Goal: Use online tool/utility: Use online tool/utility

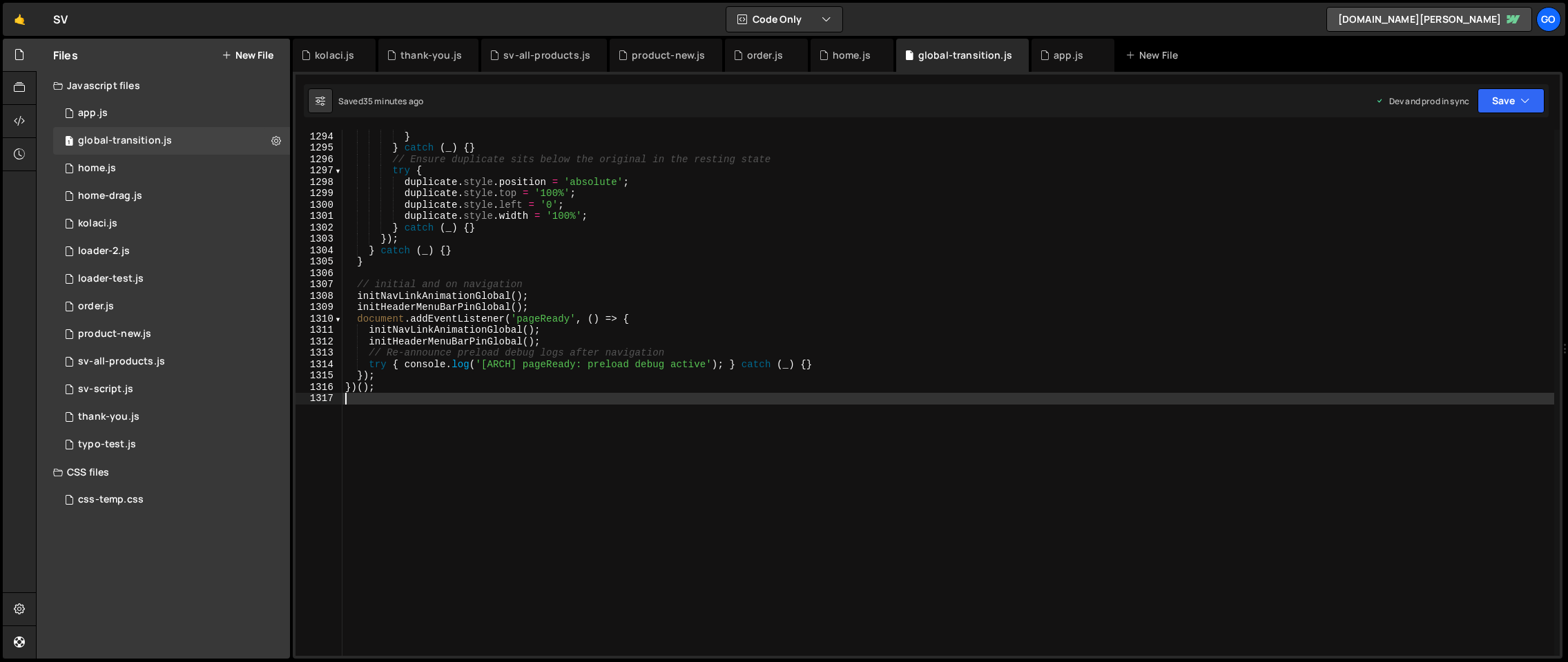
scroll to position [14726, 0]
click at [839, 54] on div "home.js" at bounding box center [851, 55] width 38 height 14
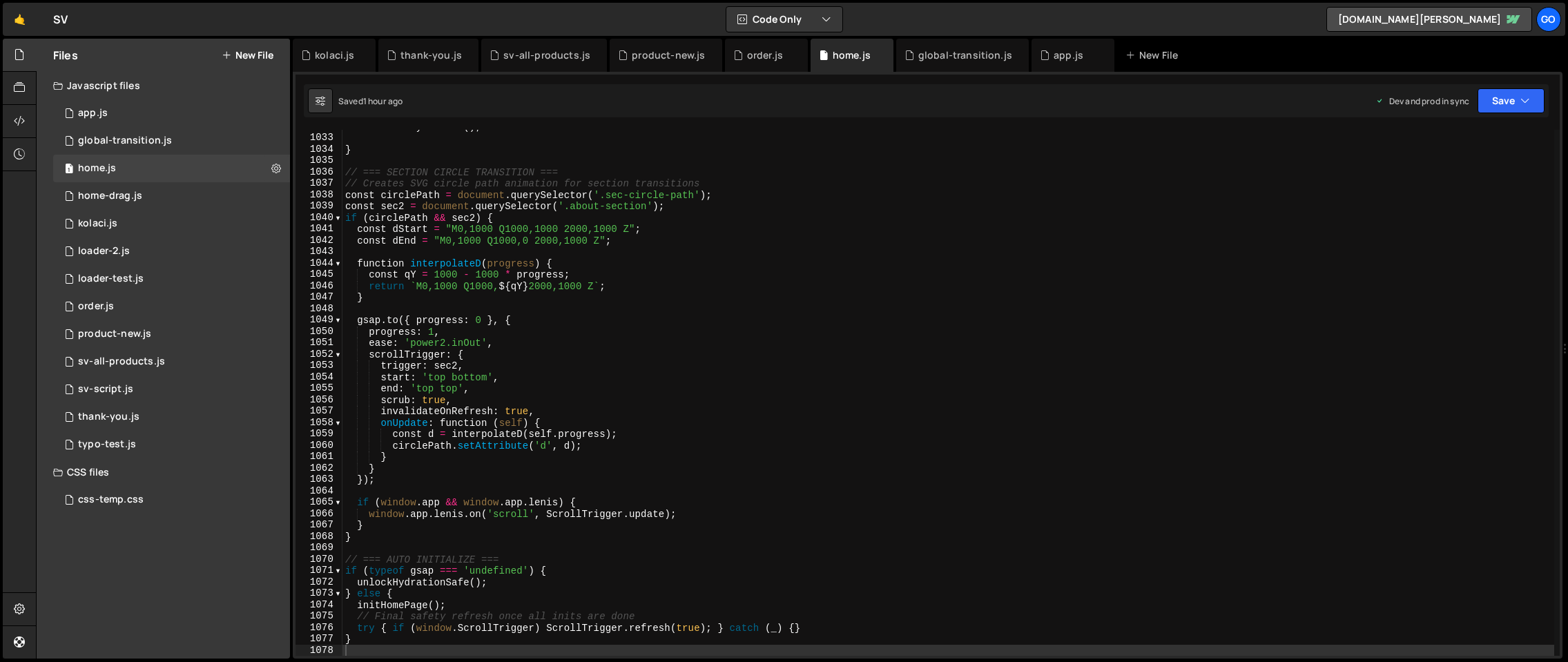
click at [750, 365] on div "initGalleryTextPin ( ) ; } // === SECTION CIRCLE TRANSITION === // Creates SVG …" at bounding box center [948, 395] width 1212 height 549
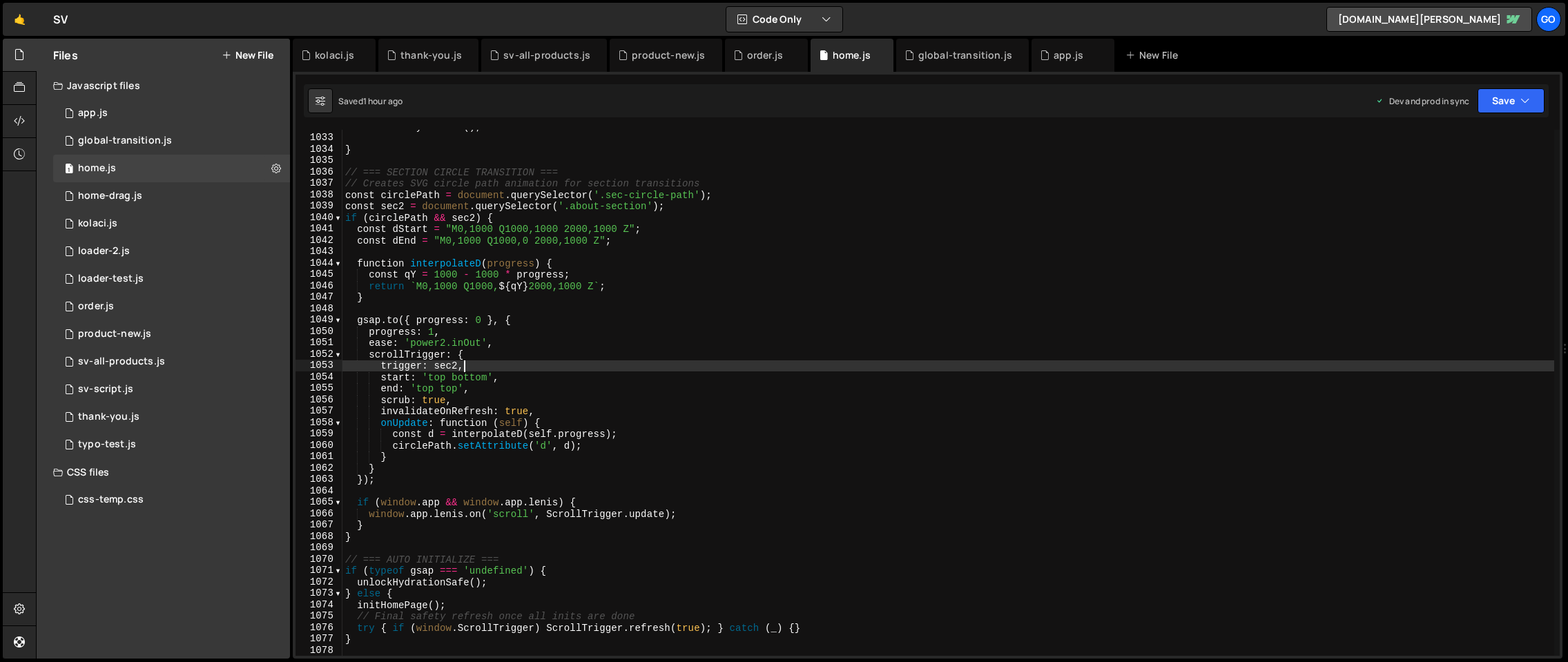
type textarea "}"
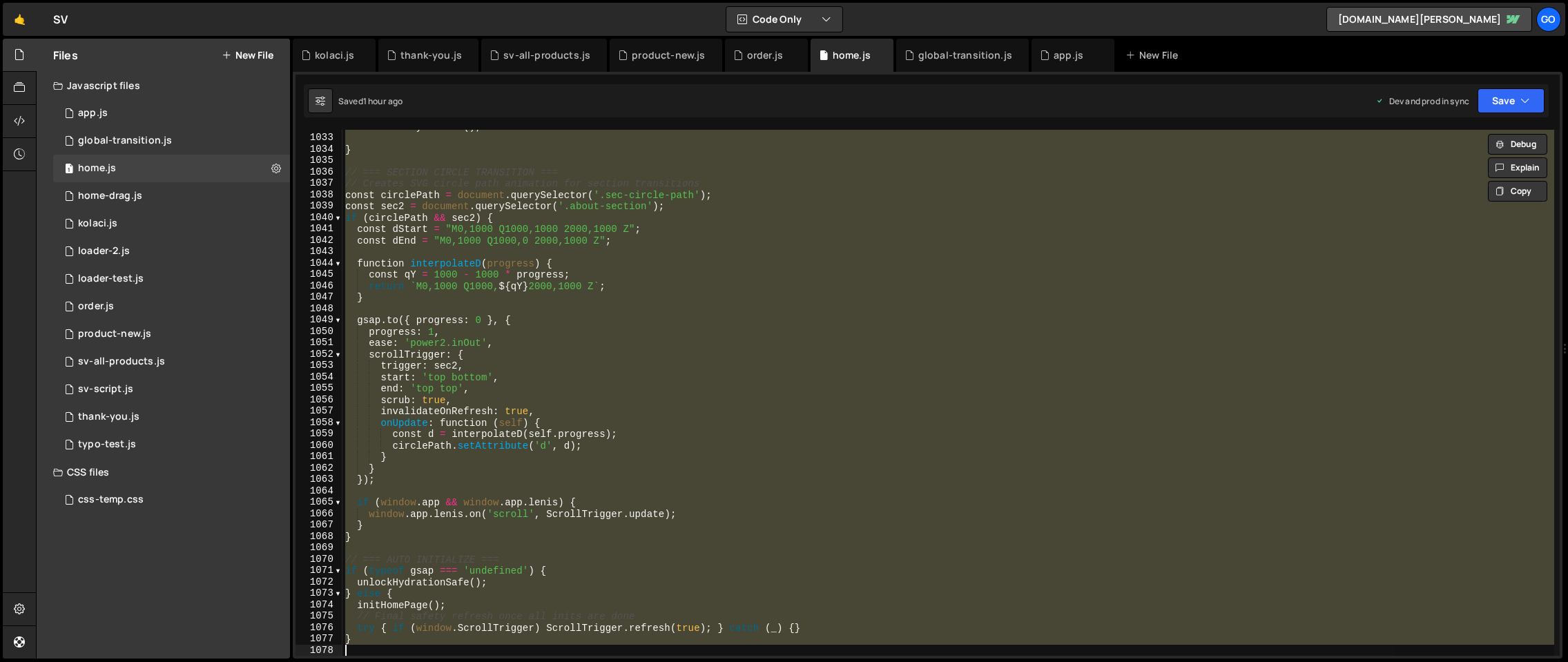
click at [585, 250] on div "initGalleryTextPin ( ) ; } // === SECTION CIRCLE TRANSITION === // Creates SVG …" at bounding box center [948, 393] width 1212 height 526
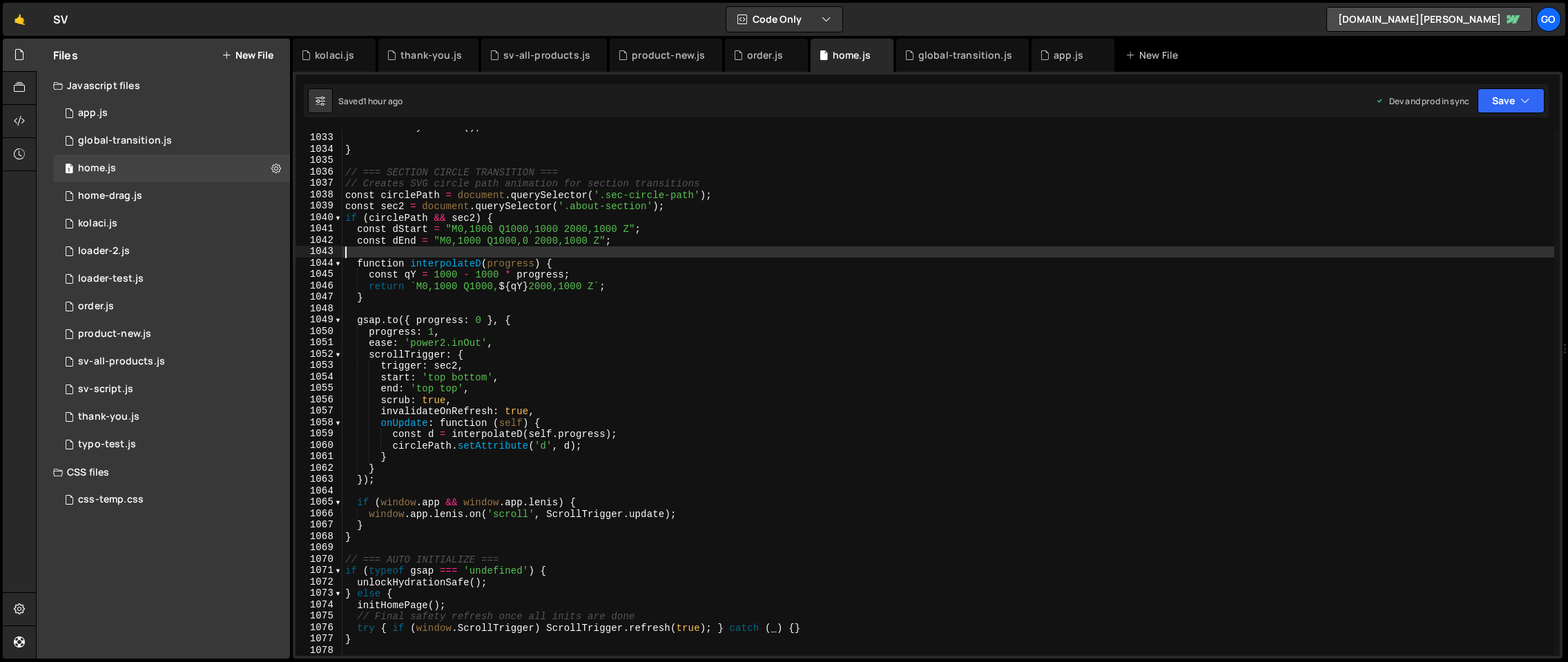
type textarea "}"
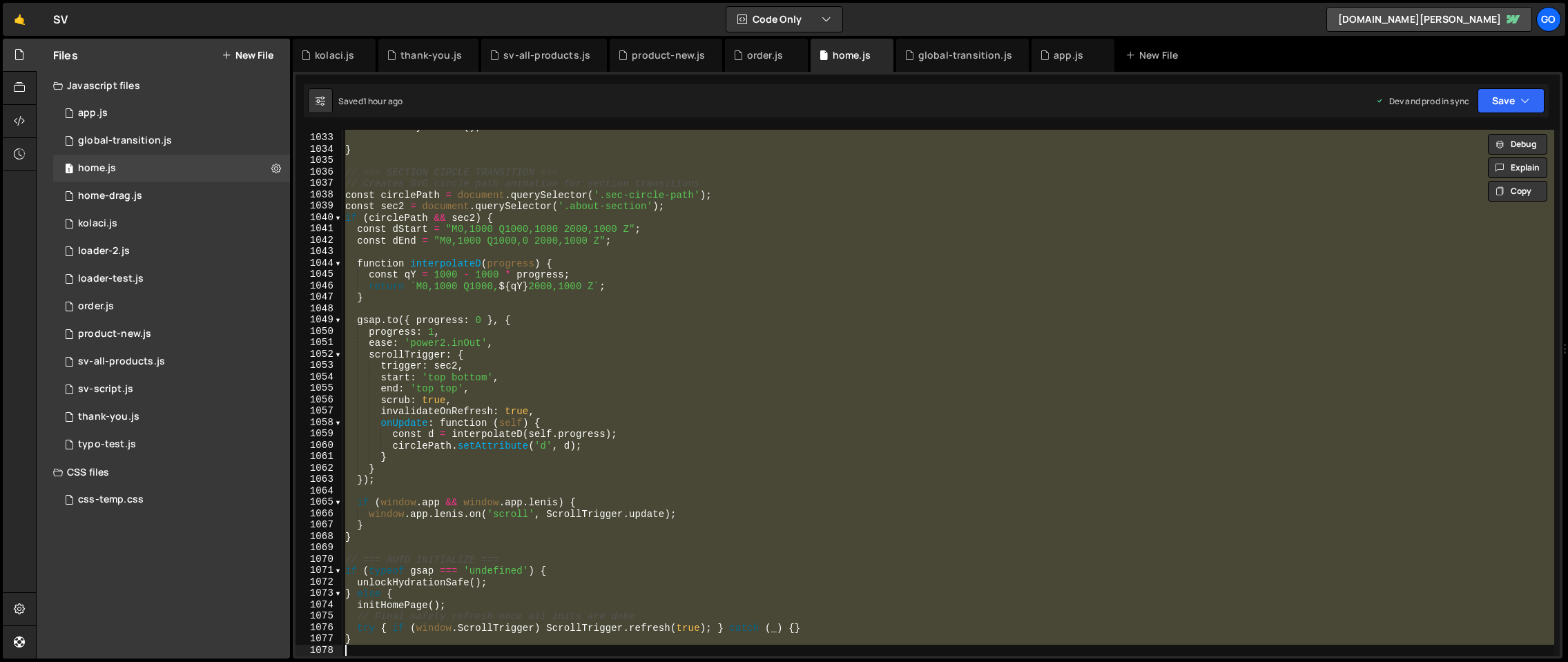
paste textarea
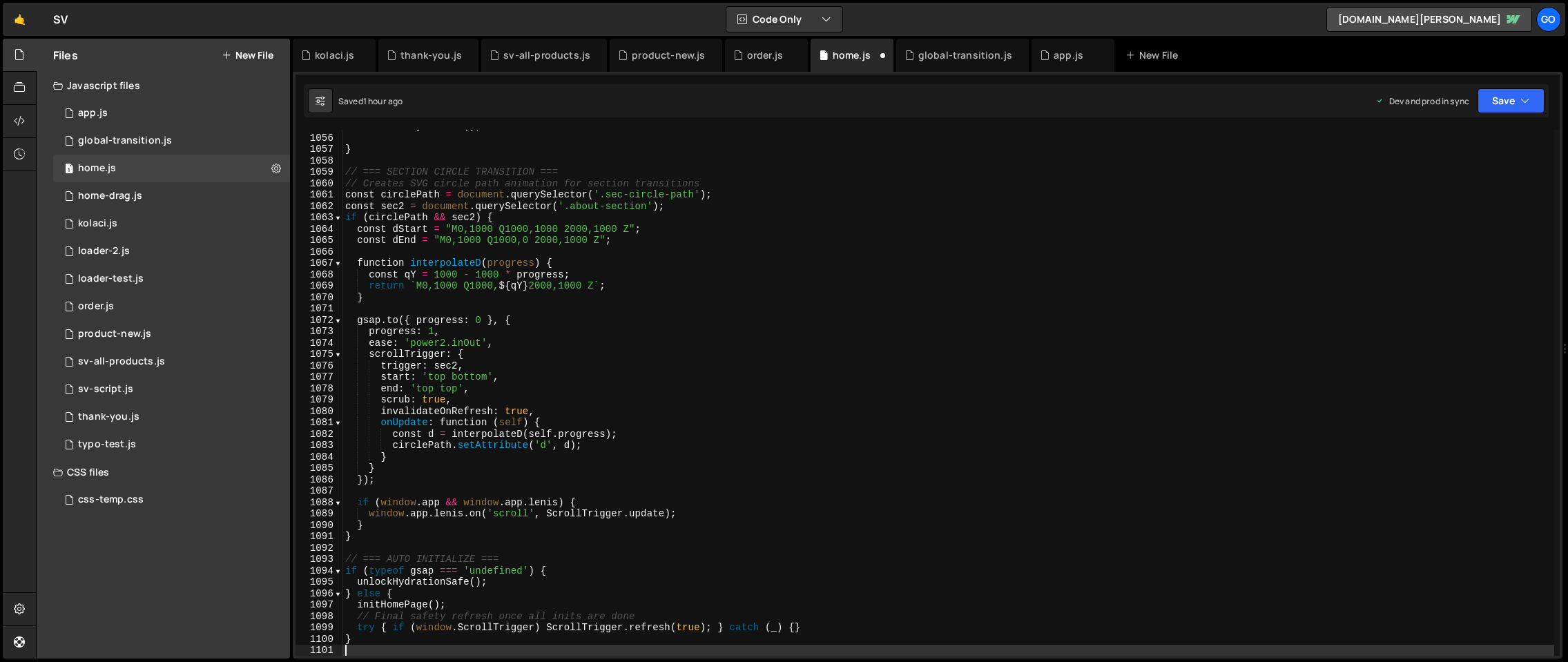
type textarea "unlockHydrationSafe();"
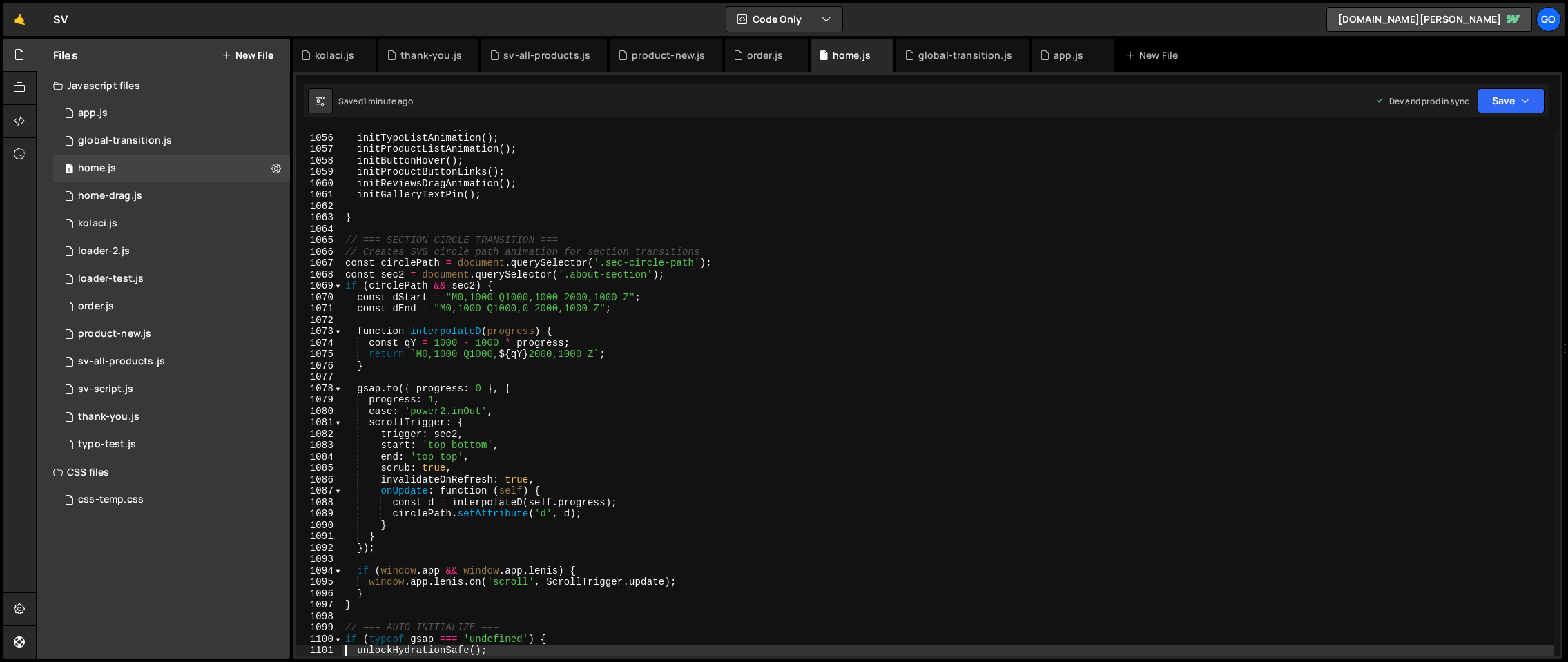
click at [629, 321] on div "initHeroElements ( ) ; initTypoListAnimation ( ) ; initProductListAnimation ( )…" at bounding box center [948, 395] width 1212 height 549
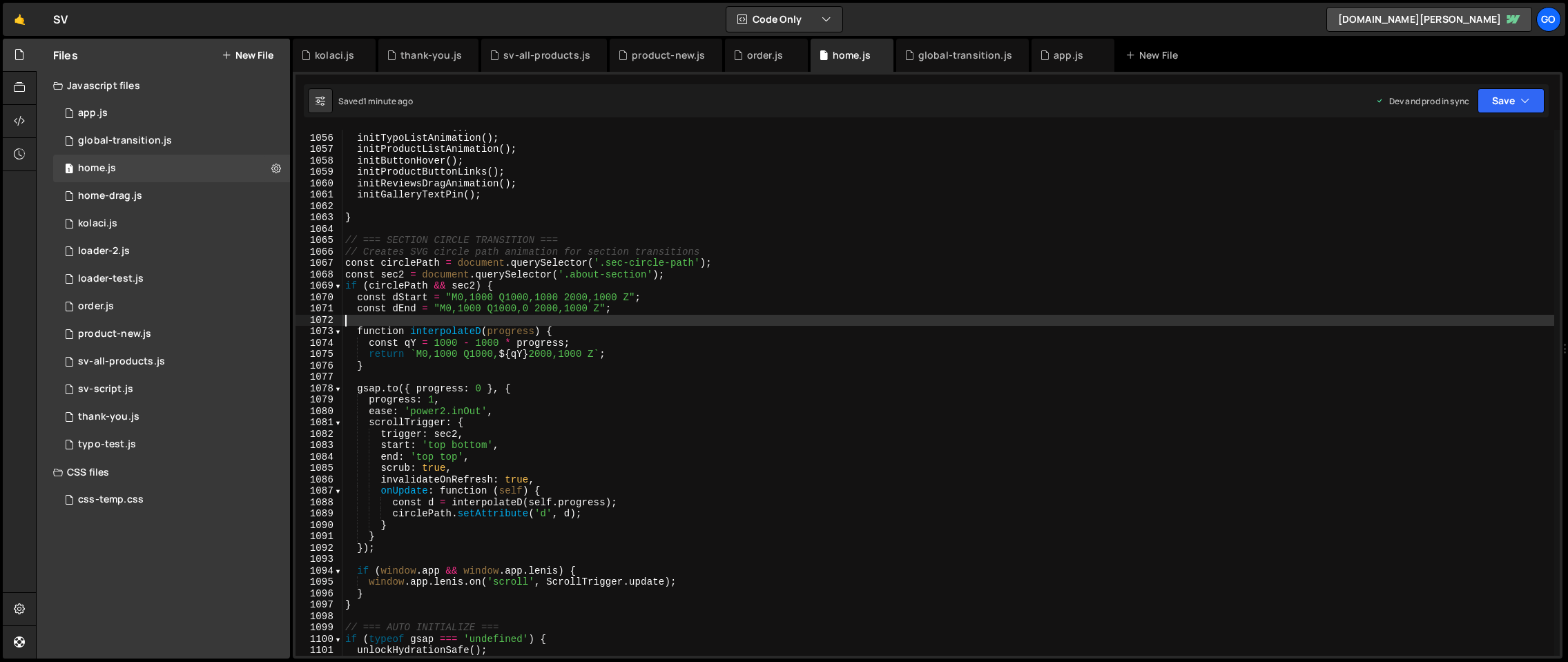
type textarea "}"
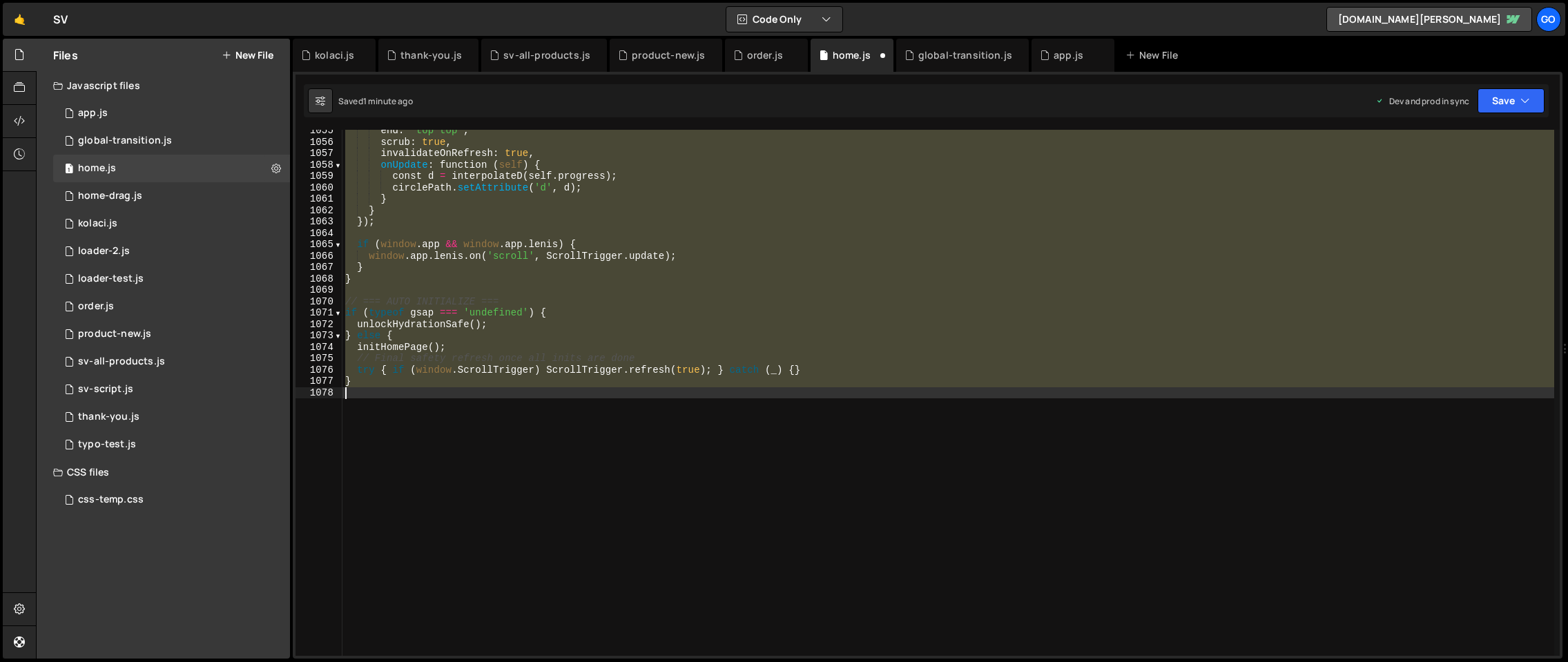
scroll to position [12009, 0]
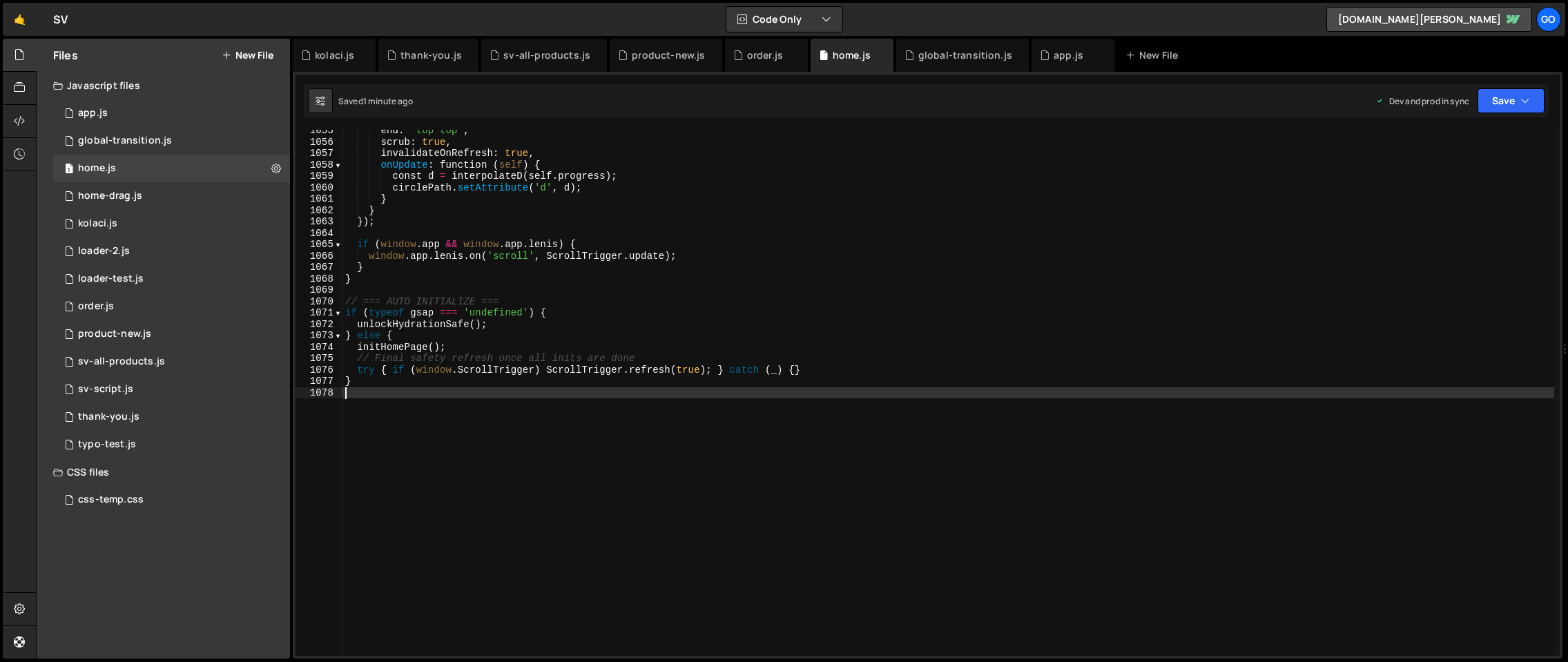
click at [536, 273] on div "end : 'top top' , scrub : true , invalidateOnRefresh : true , onUpdate : functi…" at bounding box center [948, 400] width 1212 height 549
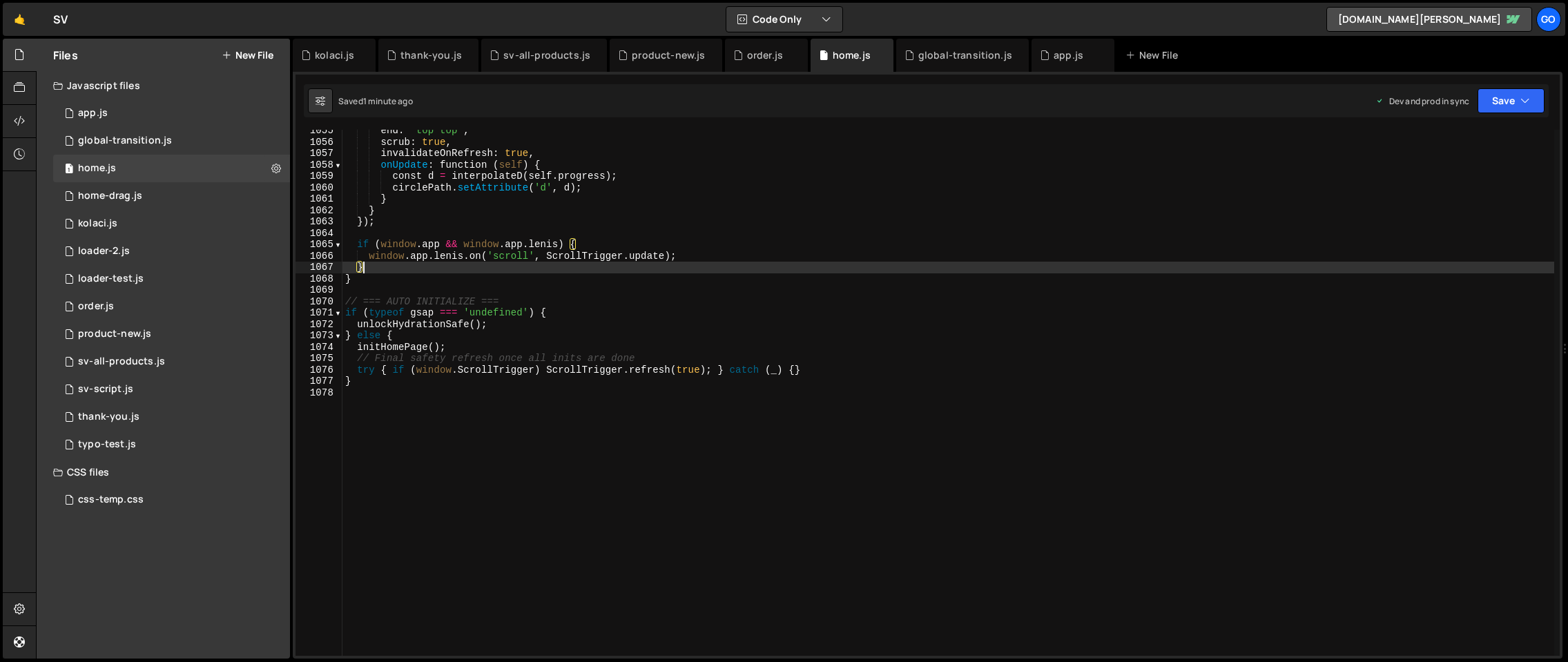
type textarea "}"
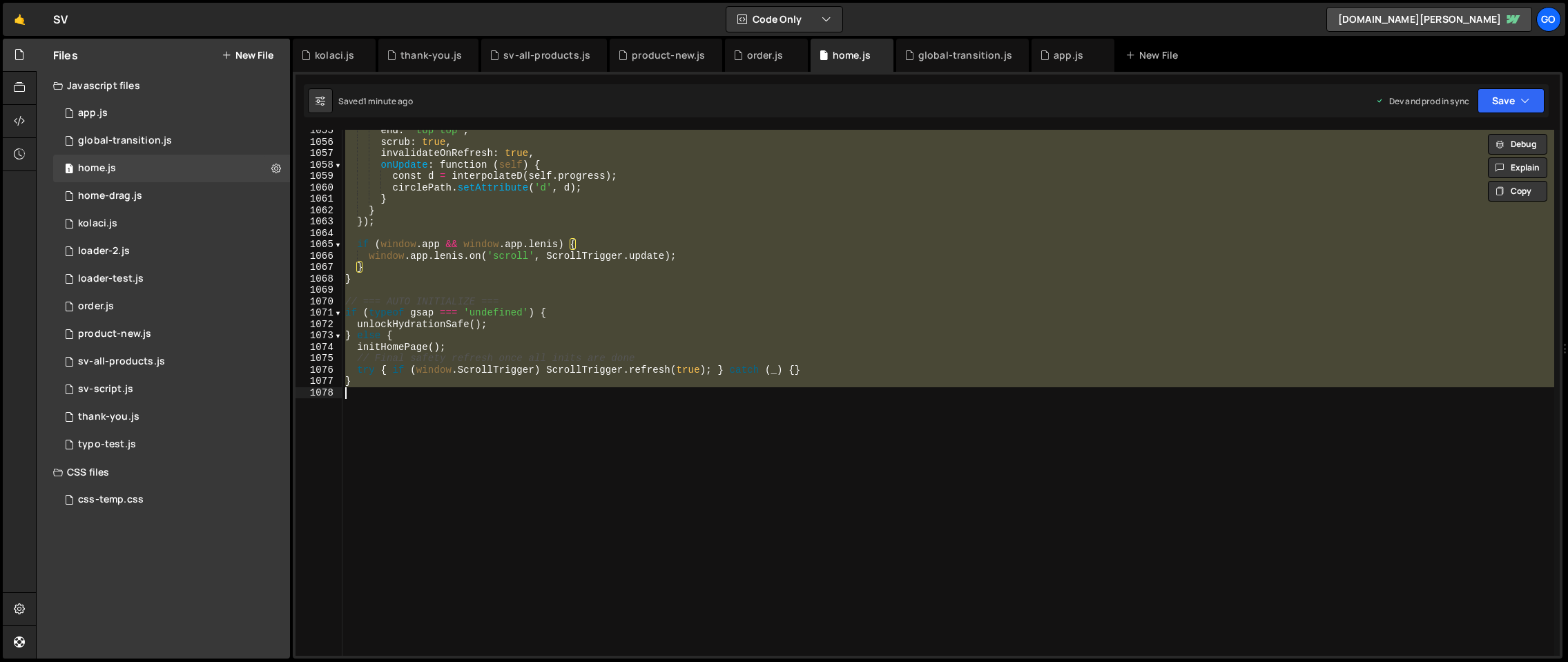
paste textarea
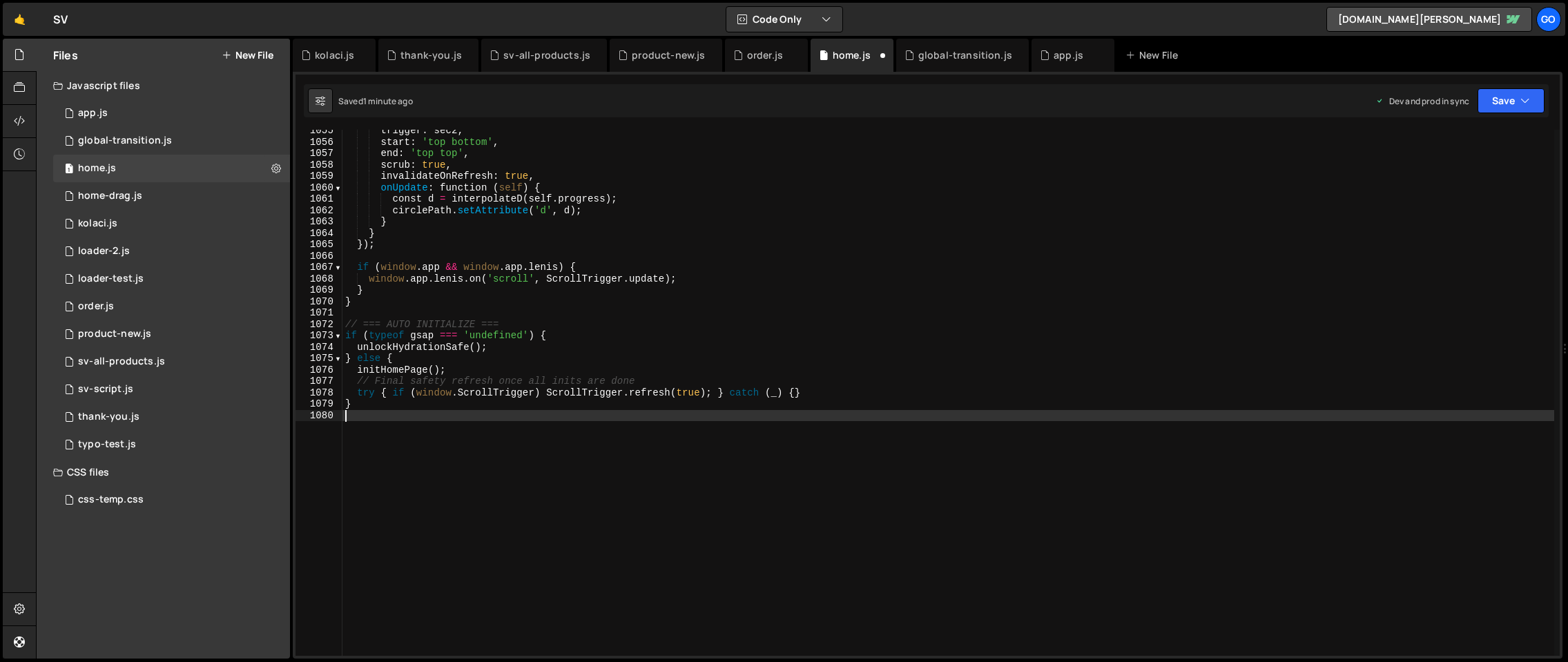
type textarea "// Final safety refresh once all inits are done"
